Goal: Information Seeking & Learning: Learn about a topic

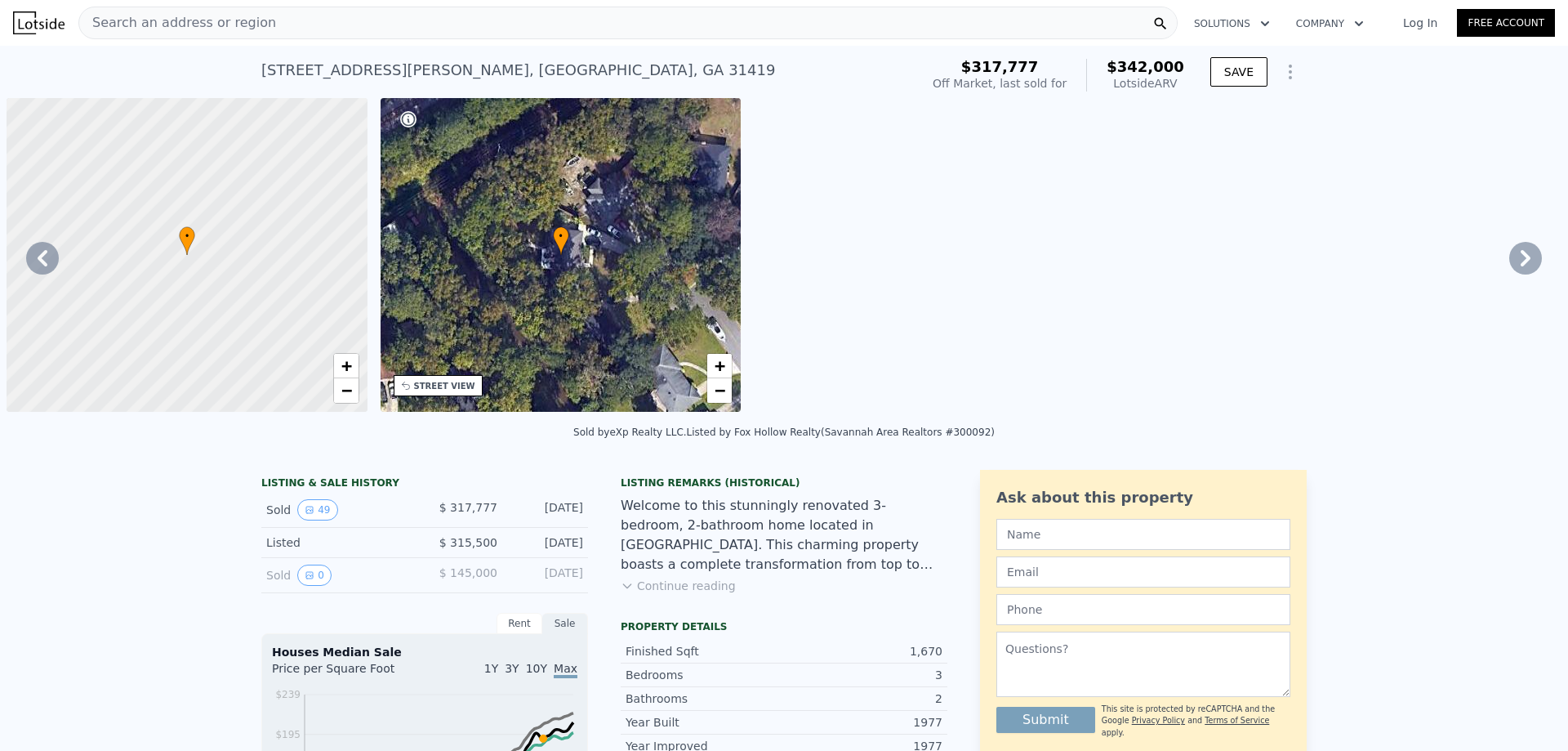
scroll to position [0, 13218]
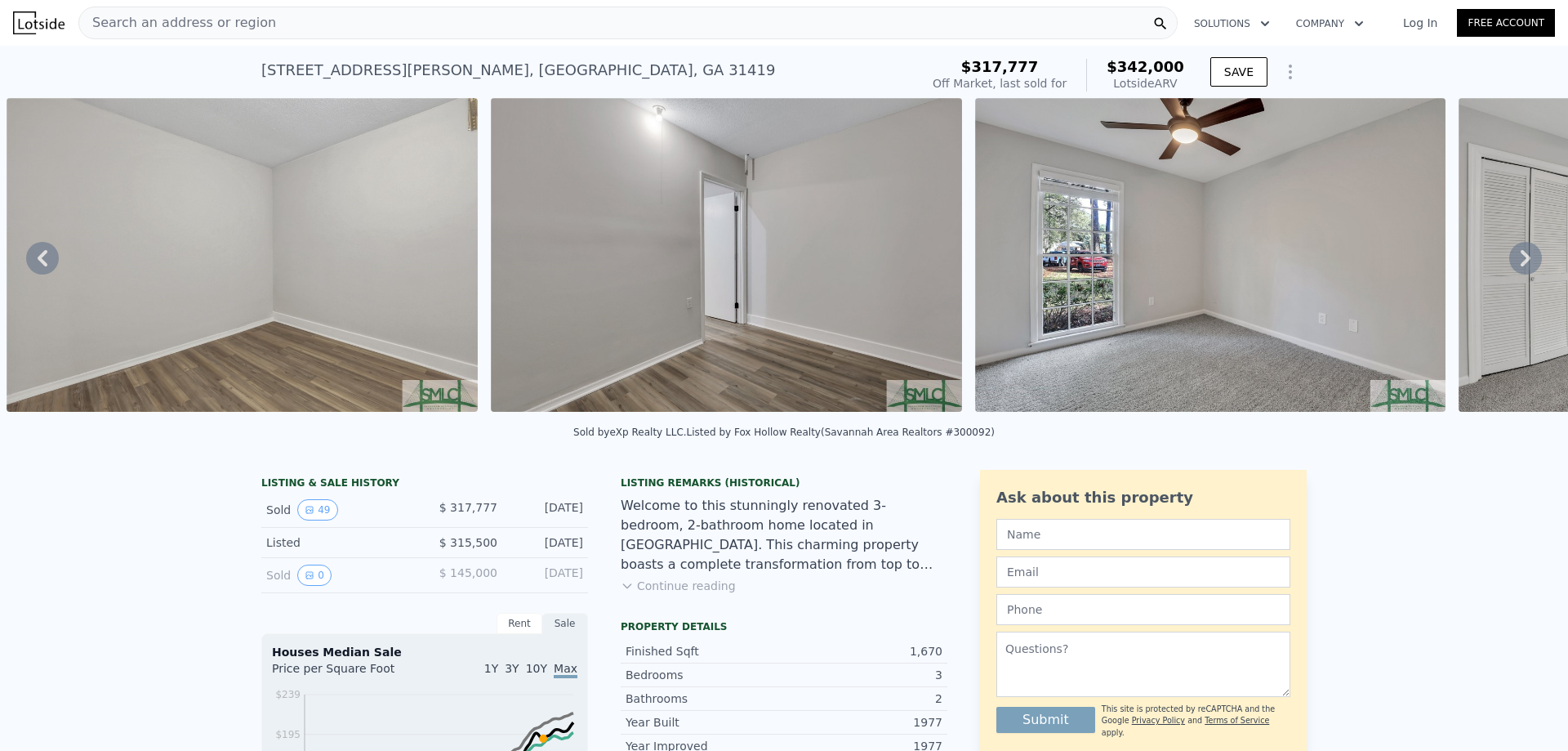
click at [261, 28] on div "Search an address or region" at bounding box center [628, 23] width 1100 height 33
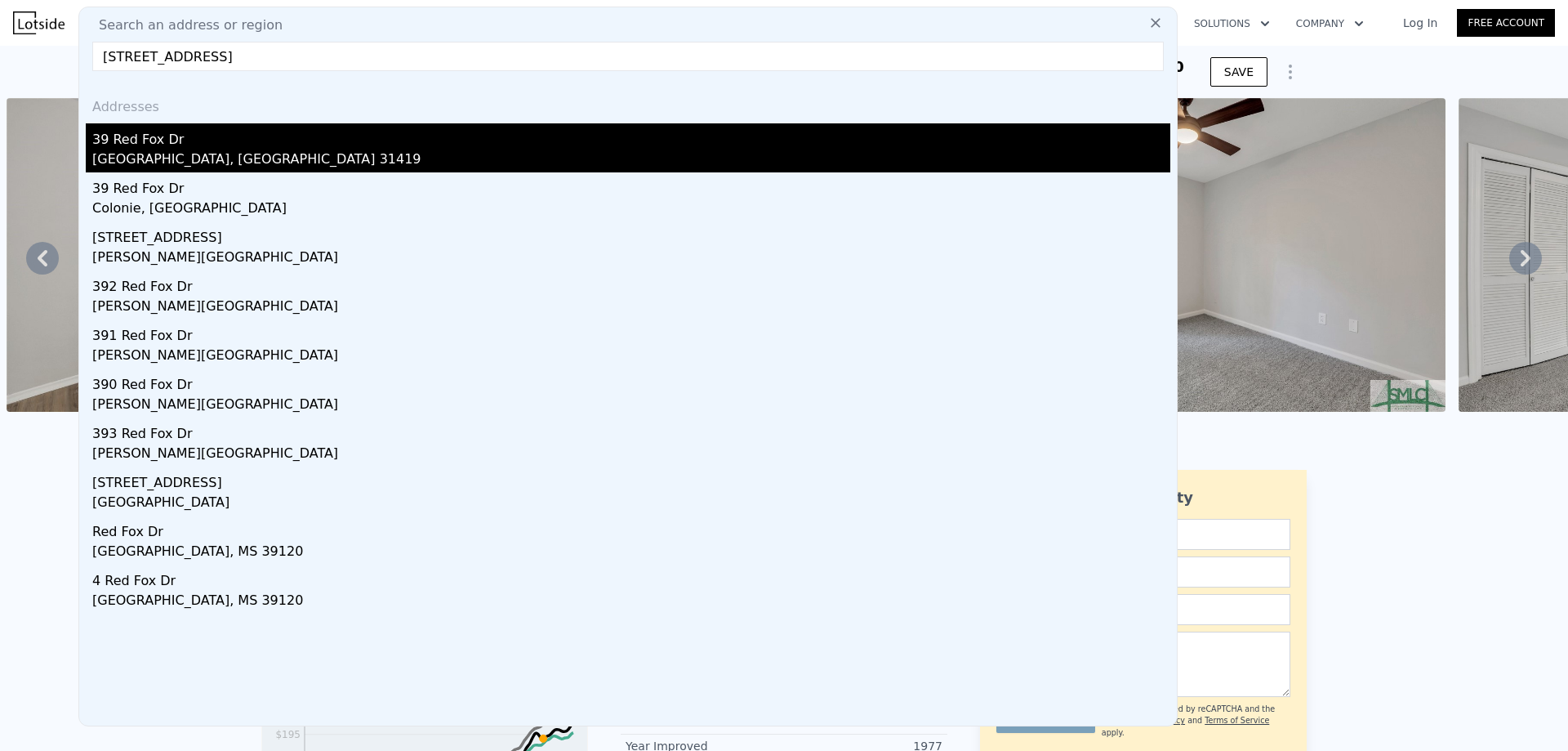
type input "[STREET_ADDRESS]"
click at [202, 149] on div "39 Red Fox Dr" at bounding box center [632, 136] width 1079 height 26
type input "1270"
type input "2215"
type input "7405.200000000001"
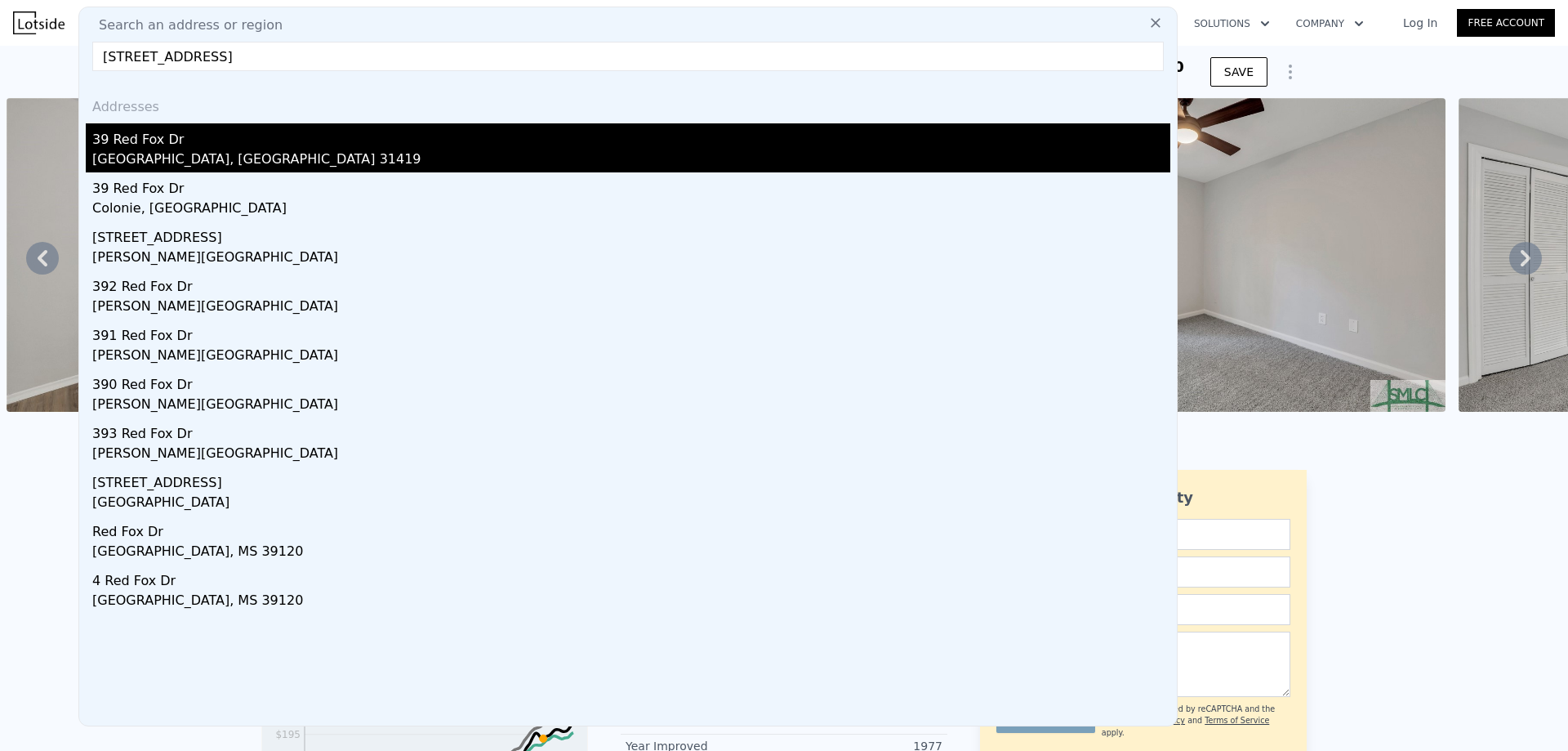
type input "11325.6"
checkbox input "false"
checkbox input "true"
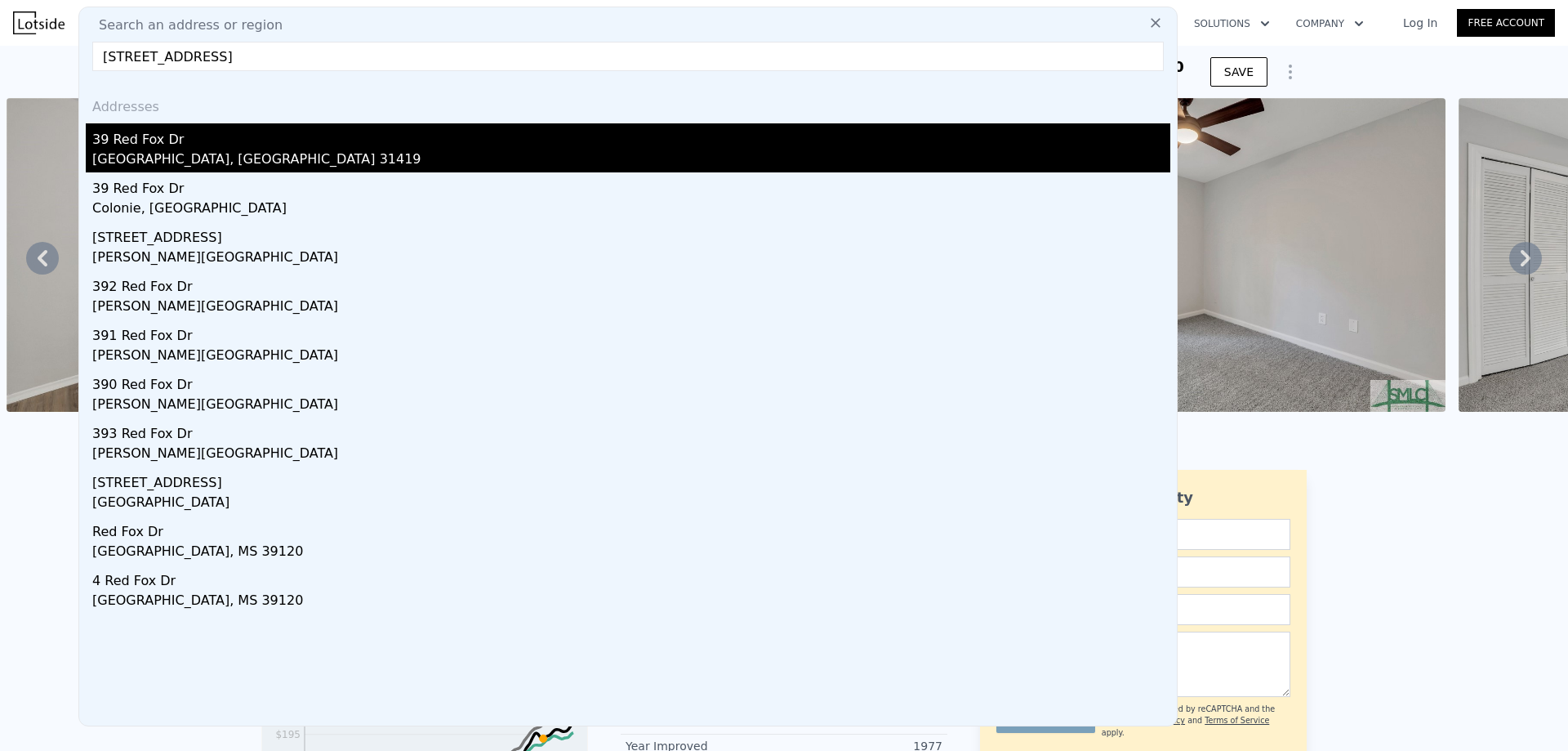
type input "$ 356,000"
type input "$ 78,182"
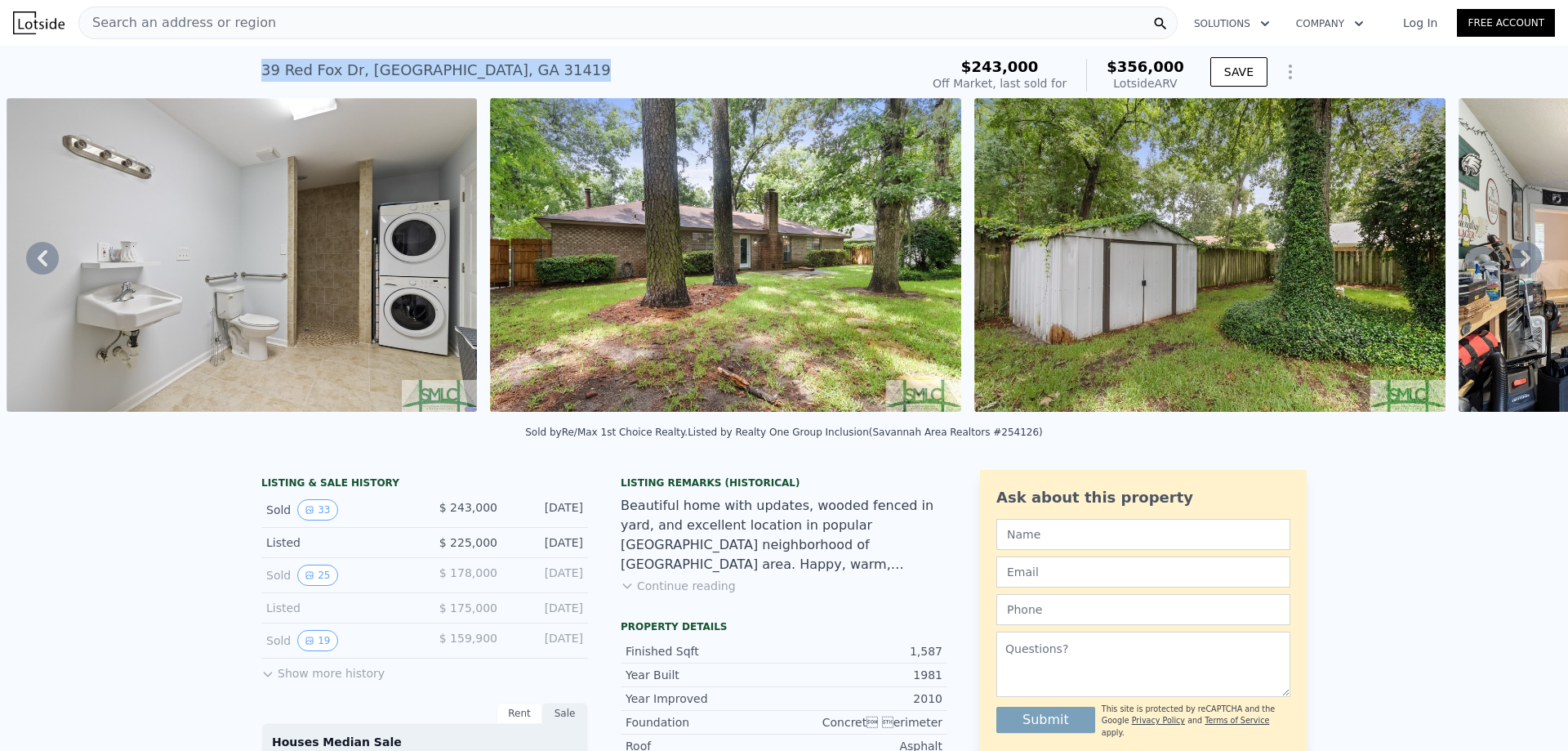
drag, startPoint x: 247, startPoint y: 74, endPoint x: 560, endPoint y: 67, distance: 313.1
click at [560, 67] on div "[STREET_ADDRESS] Sold [DATE] for $243k (~ARV $356k ) $243,000 Off Market, last …" at bounding box center [784, 72] width 1568 height 52
copy div "[STREET_ADDRESS]"
click at [203, 339] on img at bounding box center [242, 255] width 471 height 314
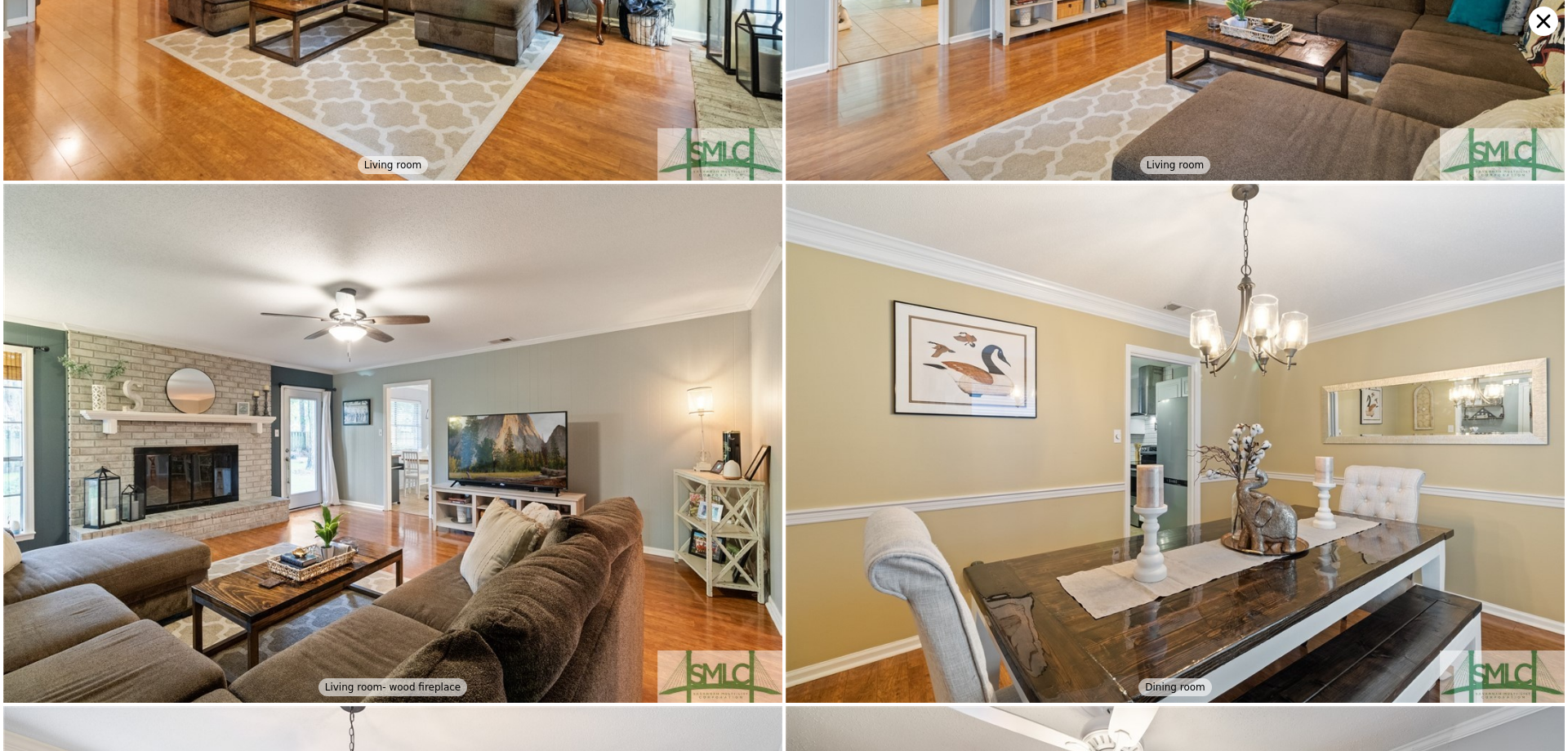
scroll to position [2072, 0]
